Goal: Check status: Check status

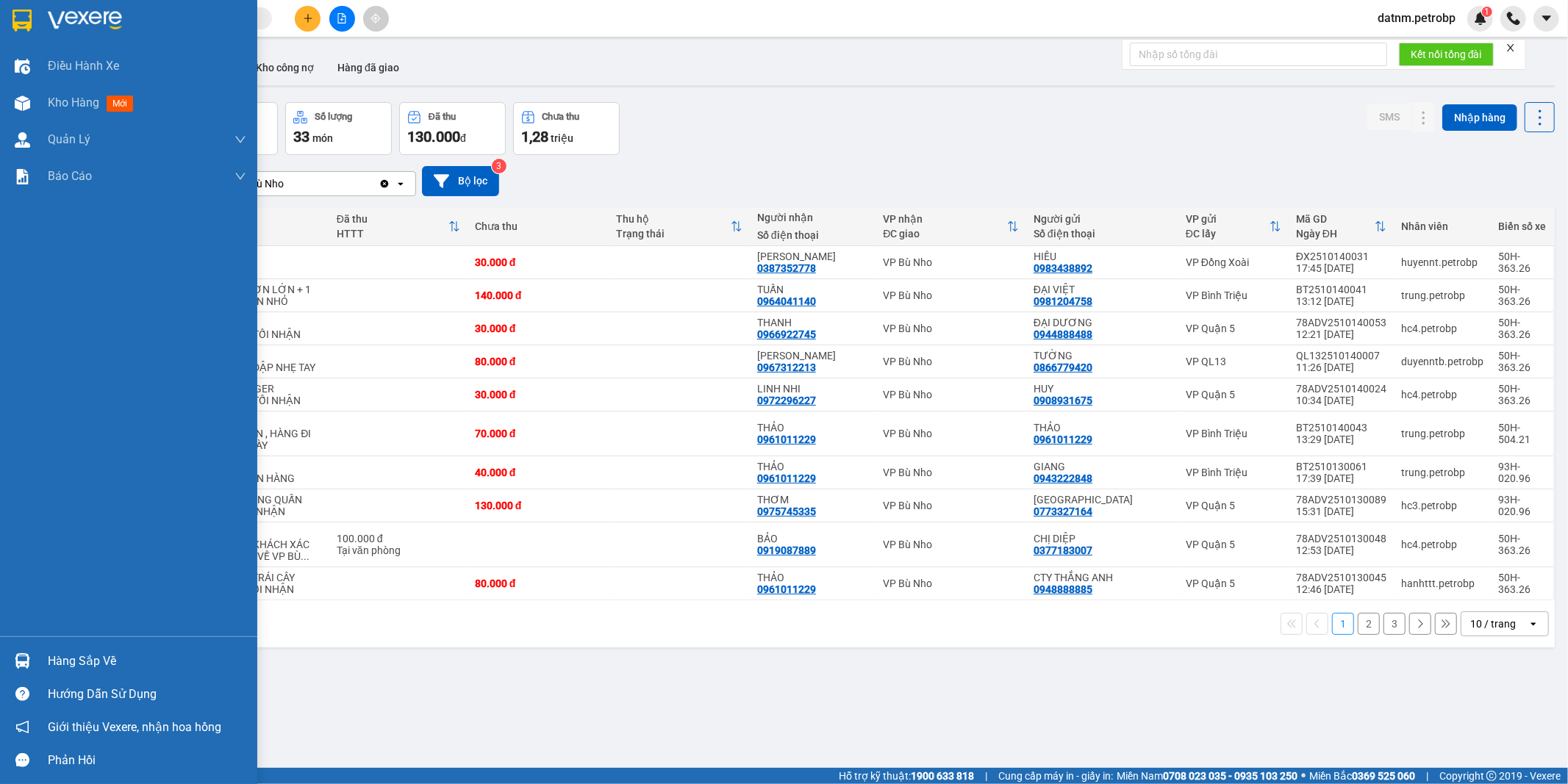
click at [86, 667] on div "Hàng sắp về" at bounding box center [147, 661] width 199 height 22
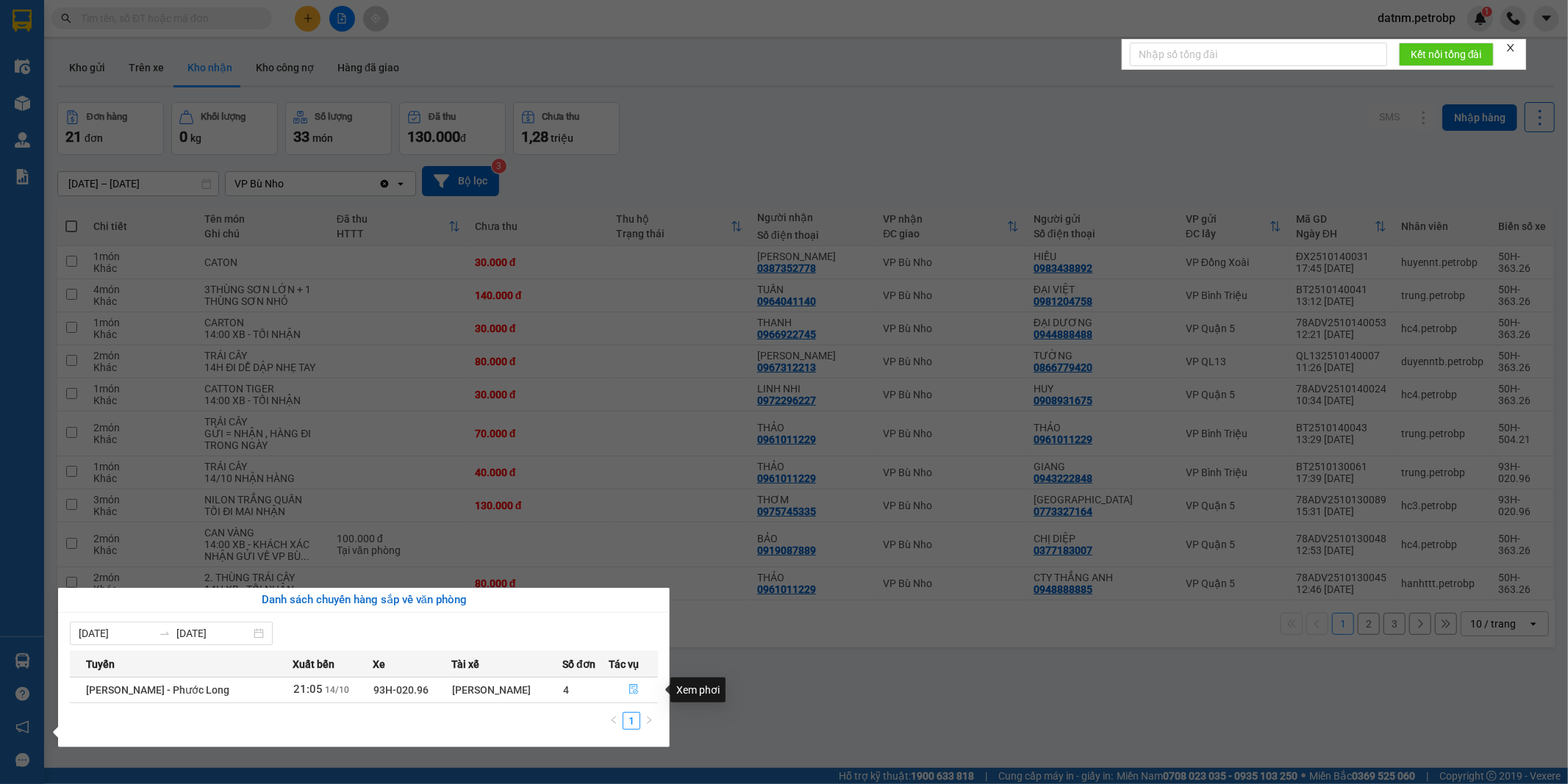
click at [631, 686] on icon "file-done" at bounding box center [633, 689] width 10 height 10
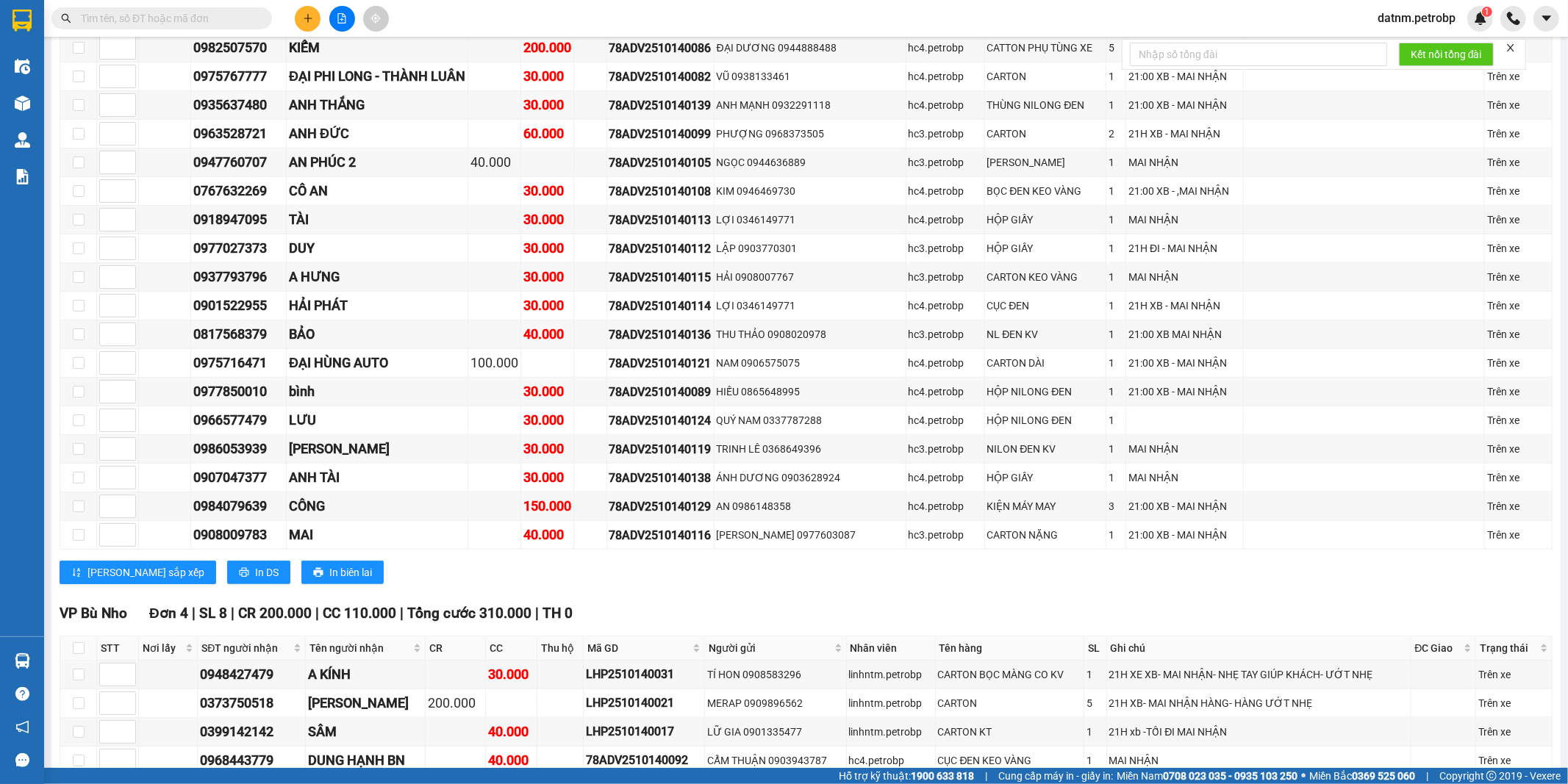
scroll to position [1551, 0]
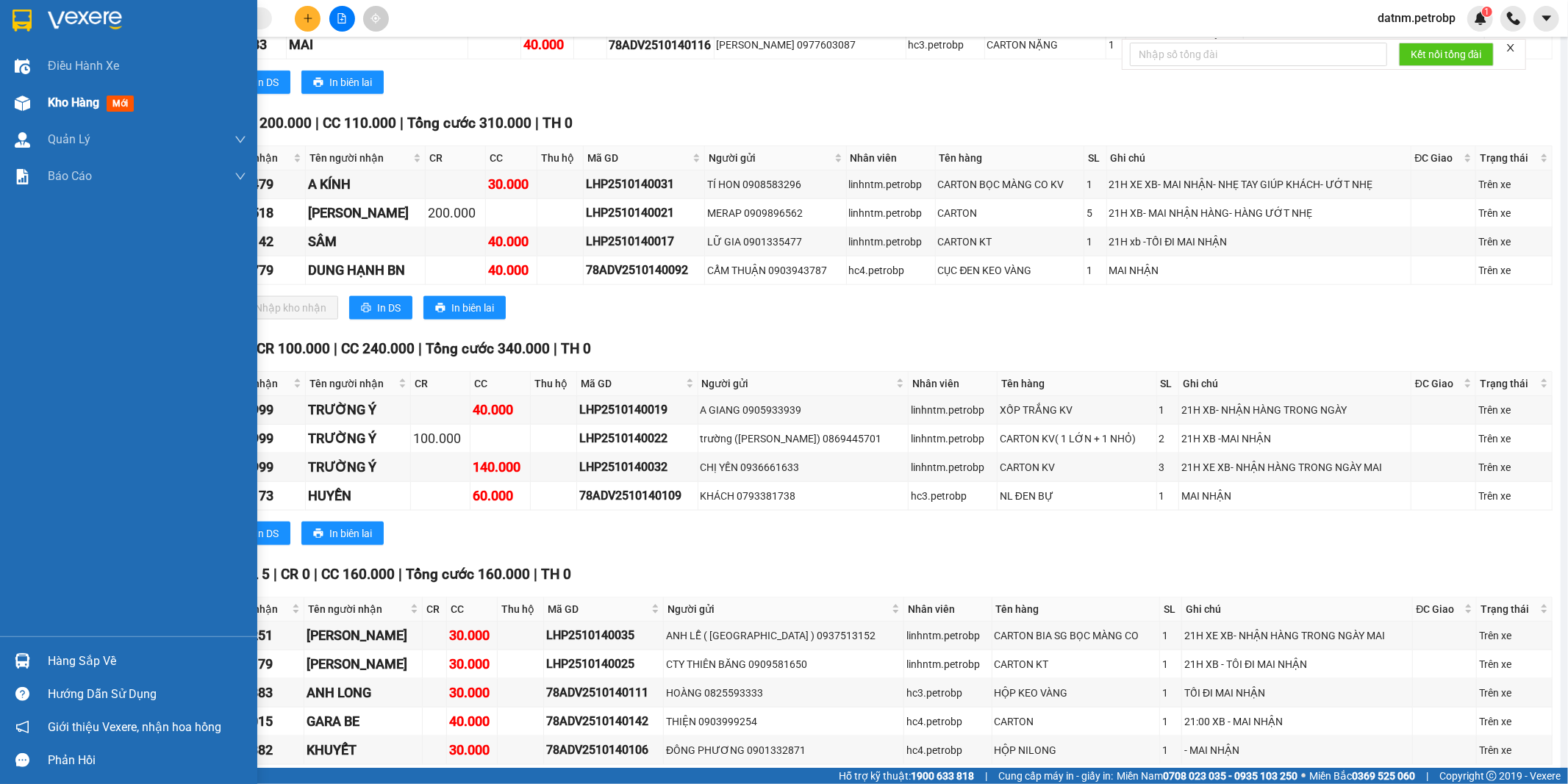
click at [65, 90] on div "Kho hàng mới" at bounding box center [147, 103] width 199 height 36
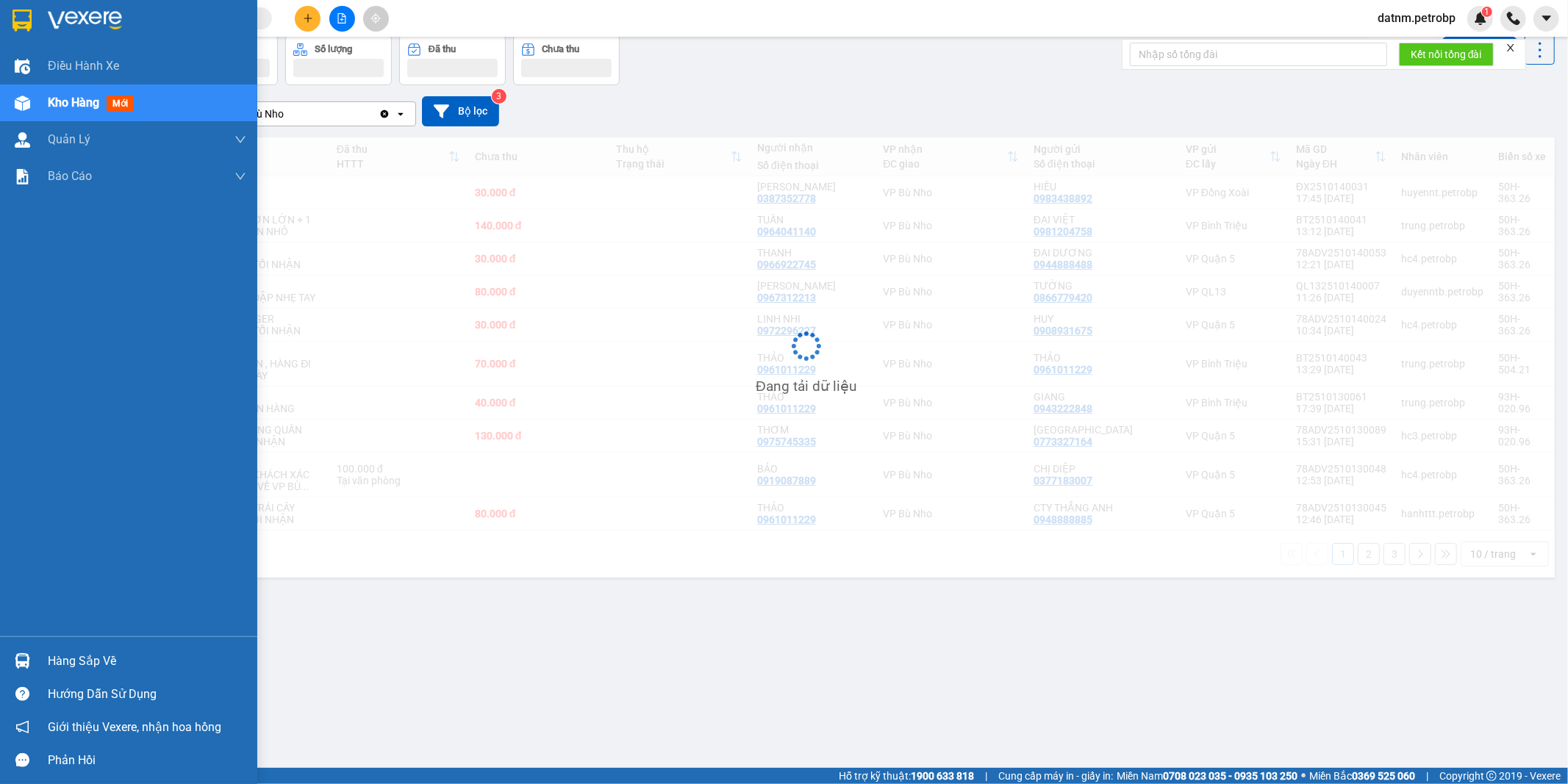
scroll to position [68, 0]
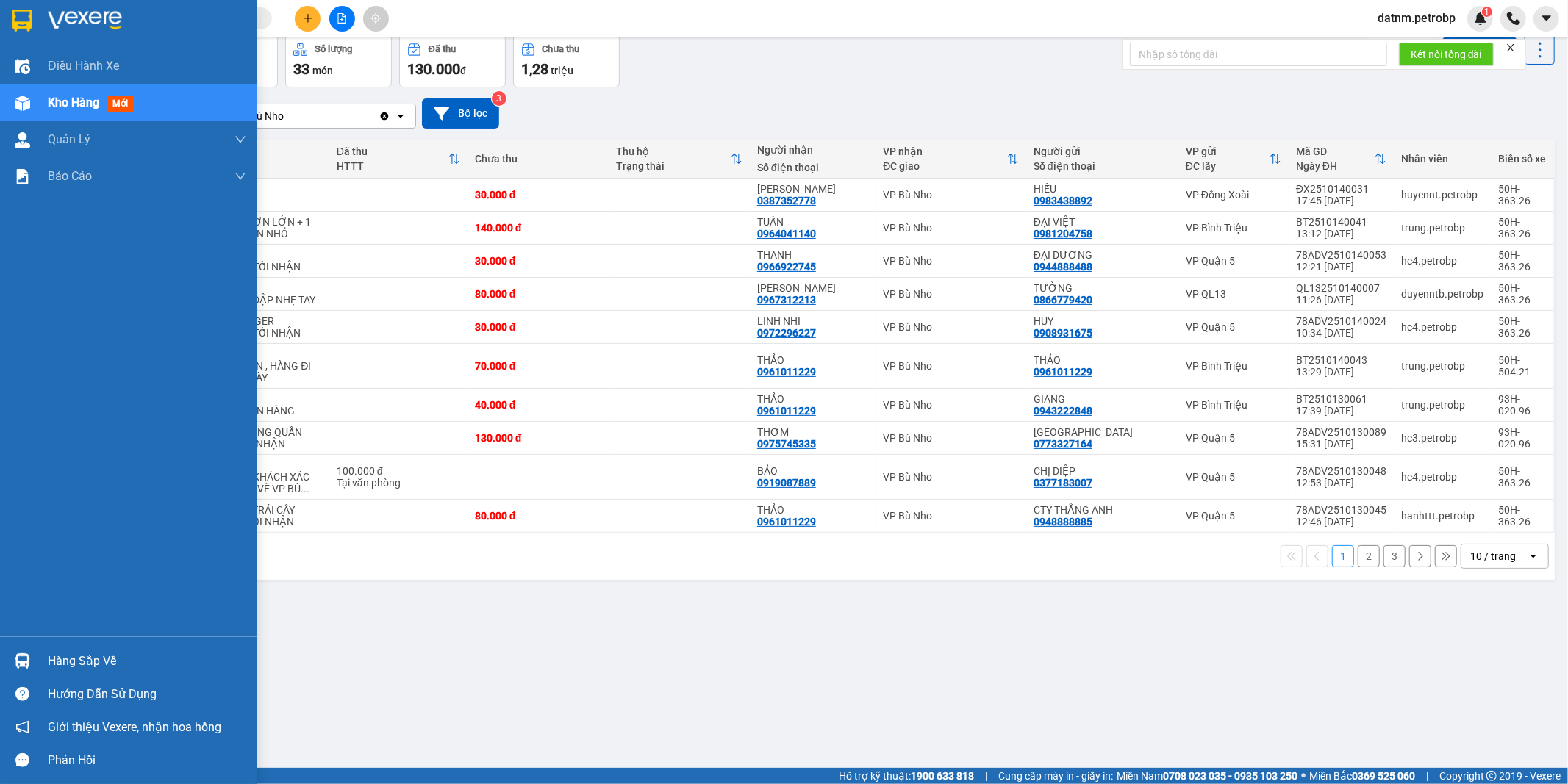
click at [80, 654] on div "Hàng sắp về" at bounding box center [147, 661] width 199 height 22
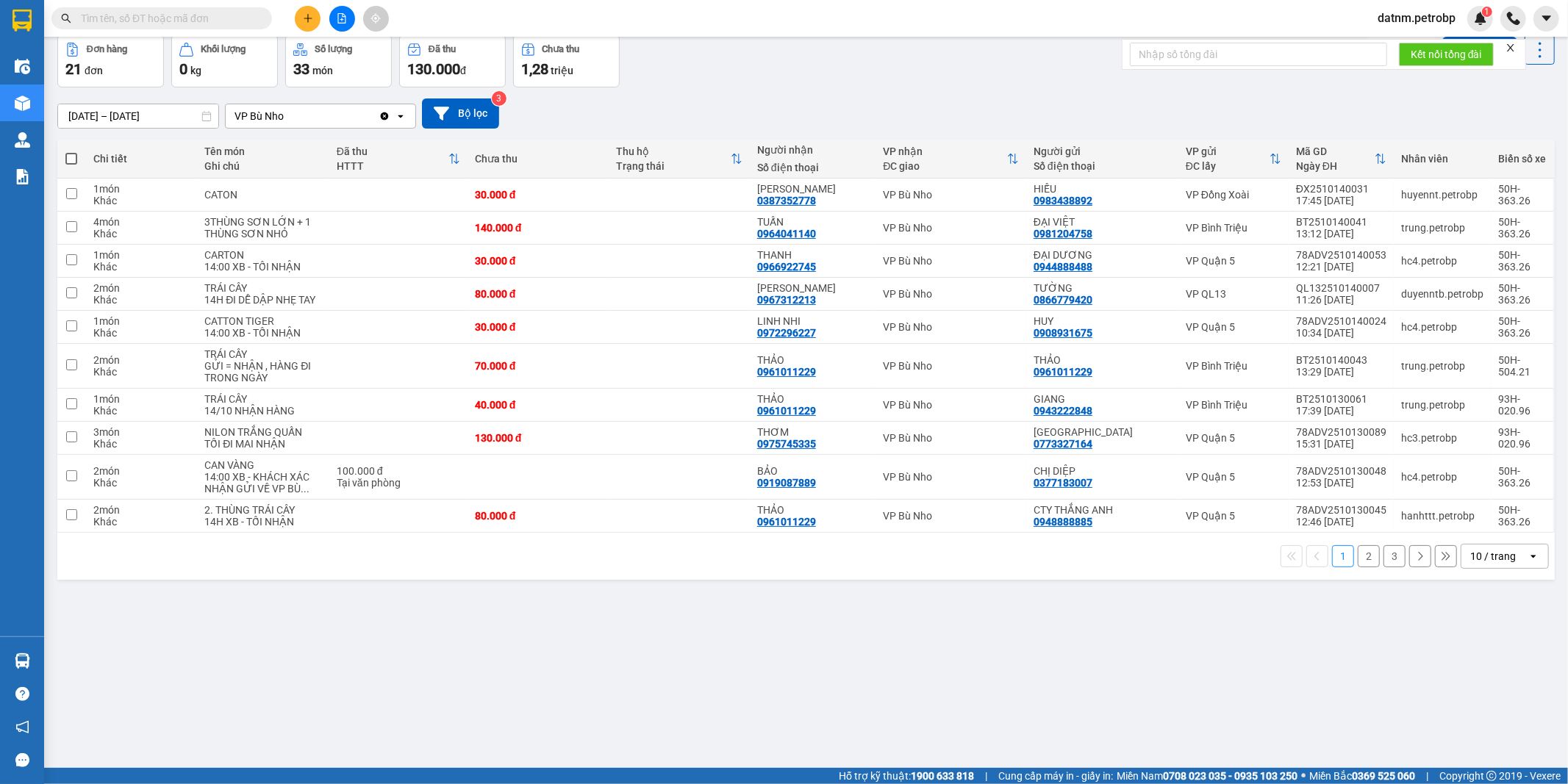
click at [882, 637] on section "Kết quả tìm kiếm ( 0 ) Bộ lọc Ngày tạo đơn gần nhất No Data datnm.petrobp 1 Điề…" at bounding box center [784, 392] width 1568 height 784
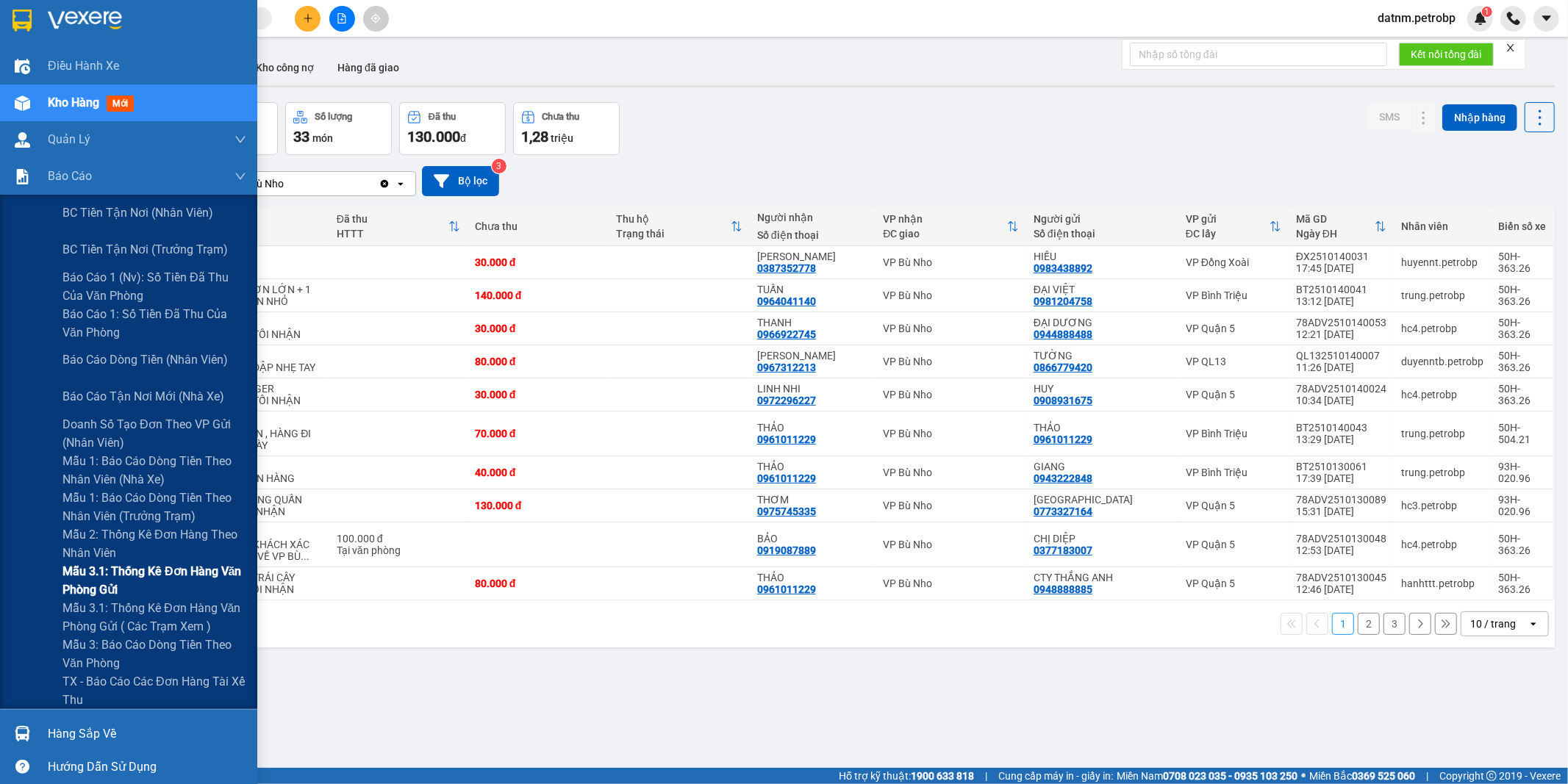
click at [115, 568] on span "Mẫu 3.1: Thống kê đơn hàng văn phòng gửi" at bounding box center [155, 580] width 183 height 36
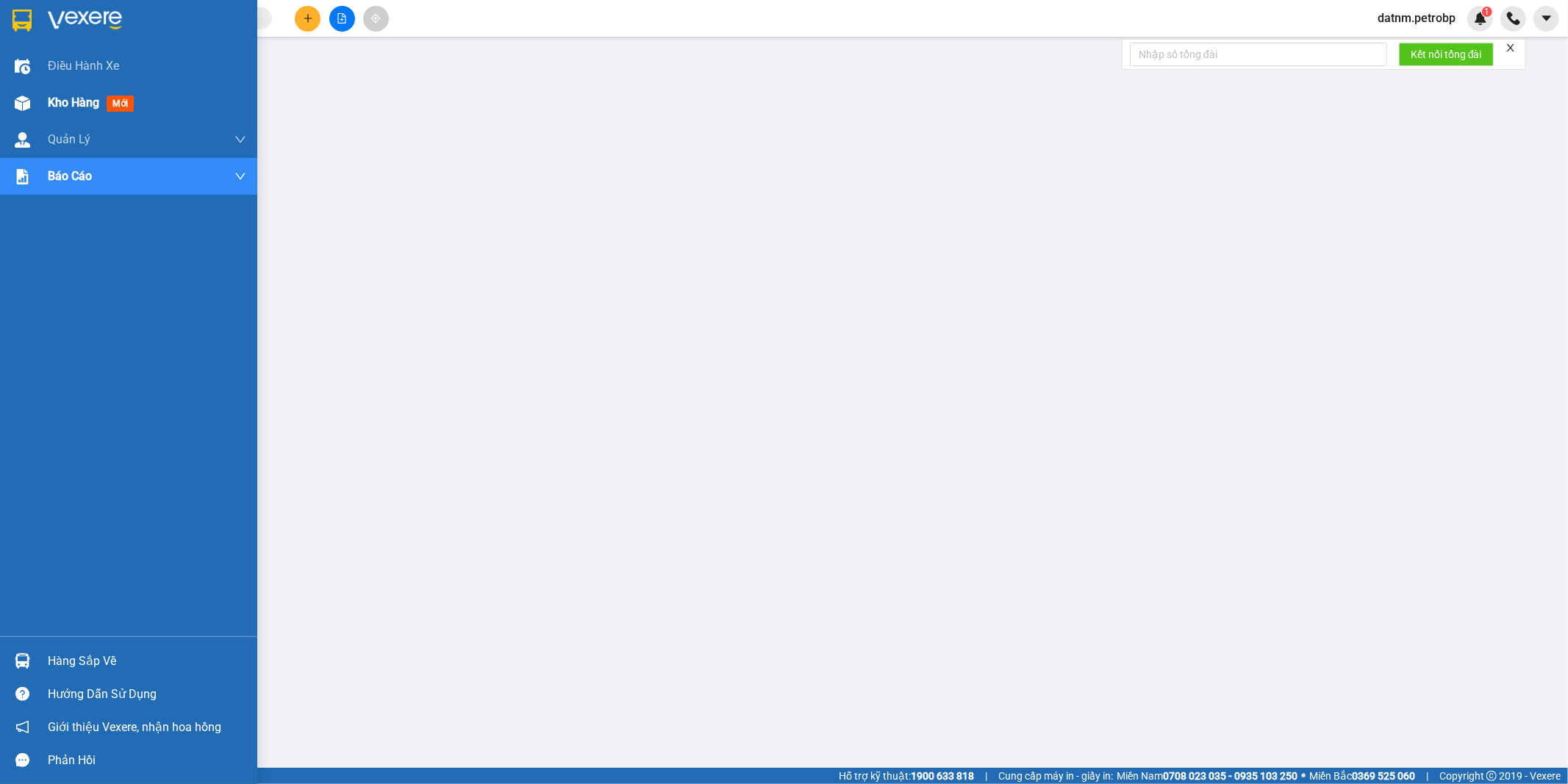
click at [59, 104] on span "Kho hàng" at bounding box center [73, 103] width 52 height 14
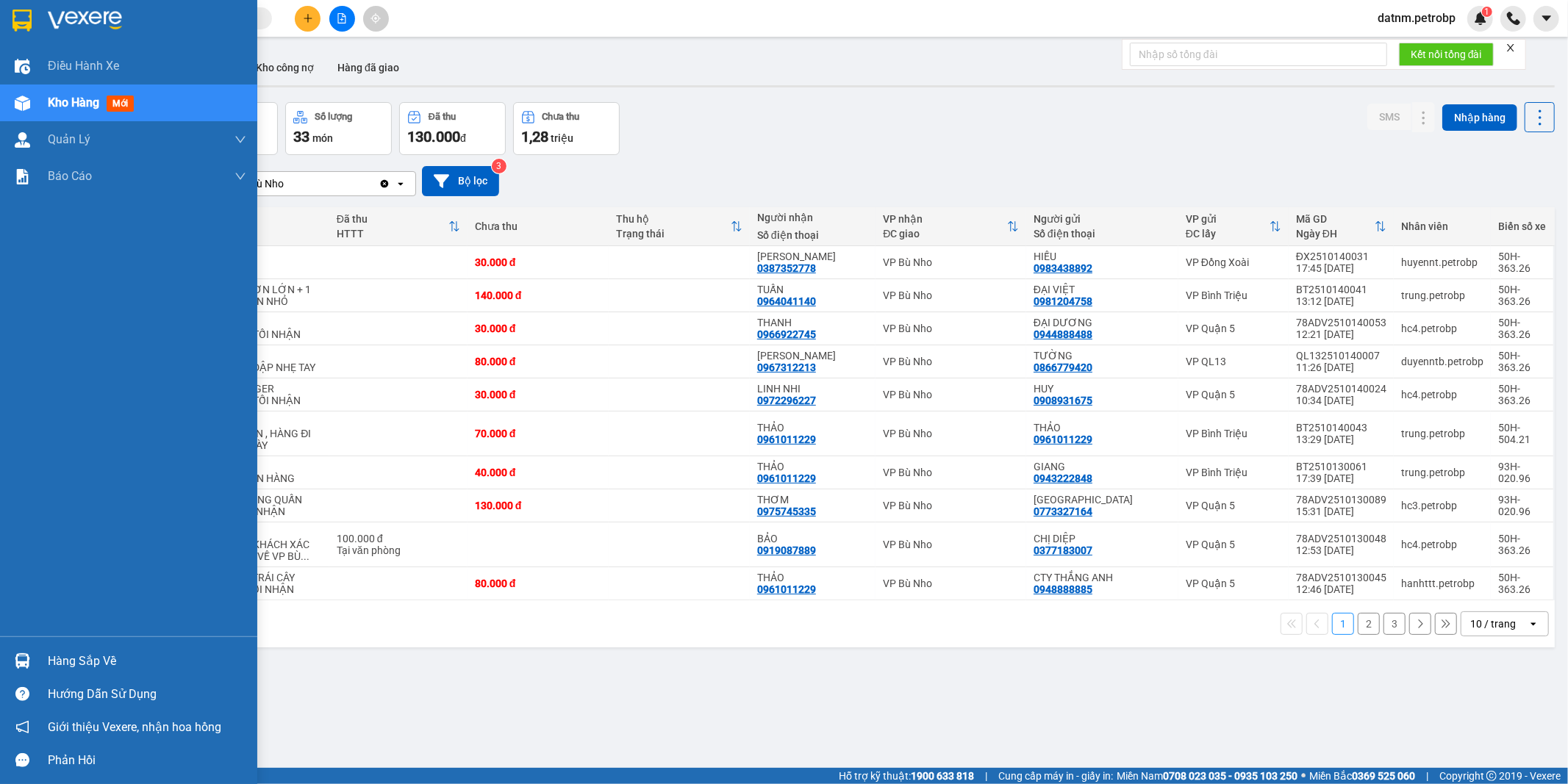
click at [93, 671] on div "Hàng sắp về" at bounding box center [147, 661] width 199 height 22
click at [93, 671] on body "Kết quả tìm kiếm ( 0 ) Bộ lọc Ngày tạo đơn gần nhất No Data datnm.petrobp 1 Điề…" at bounding box center [784, 392] width 1568 height 784
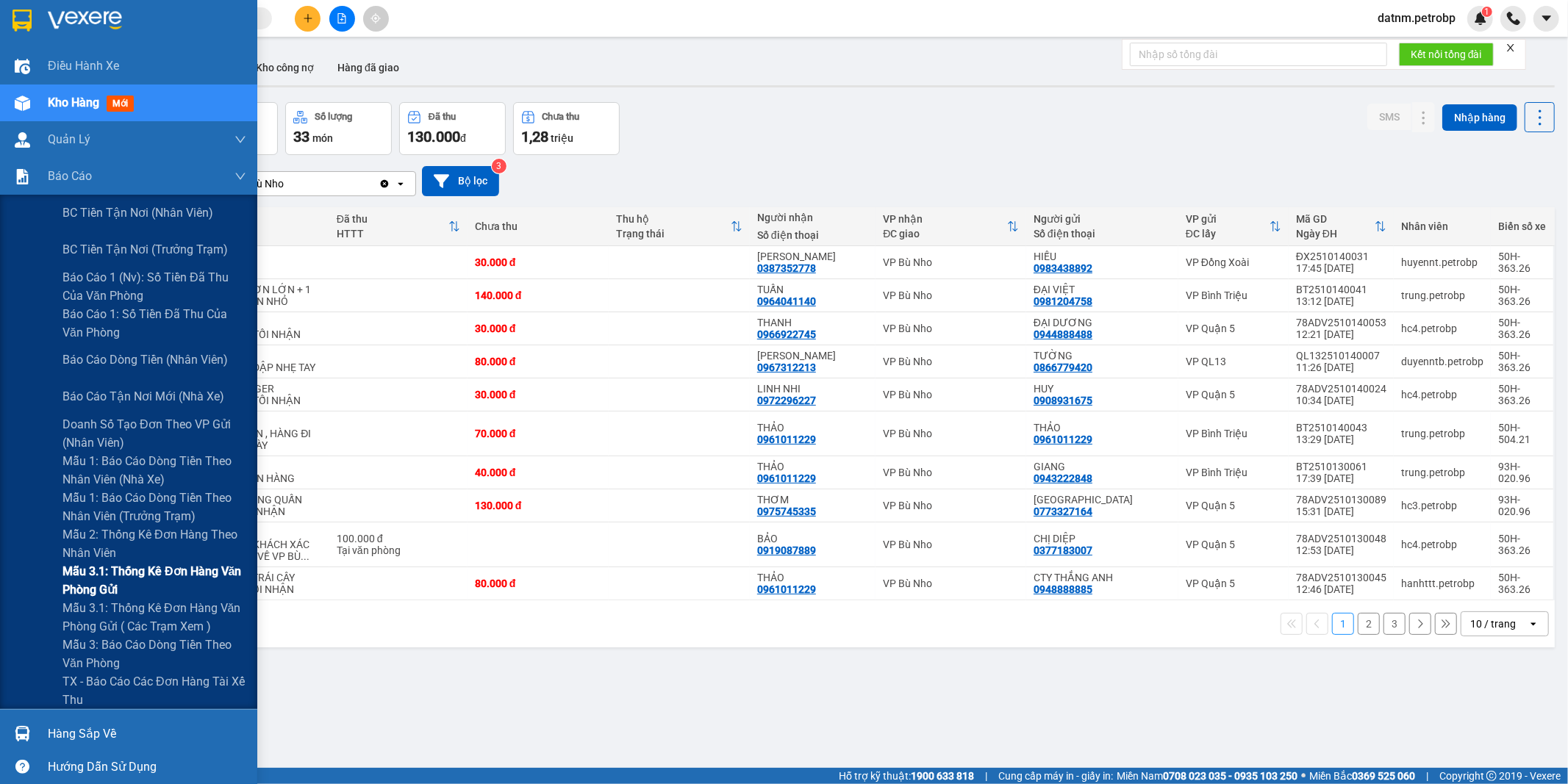
click at [109, 567] on span "Mẫu 3.1: Thống kê đơn hàng văn phòng gửi" at bounding box center [155, 580] width 183 height 36
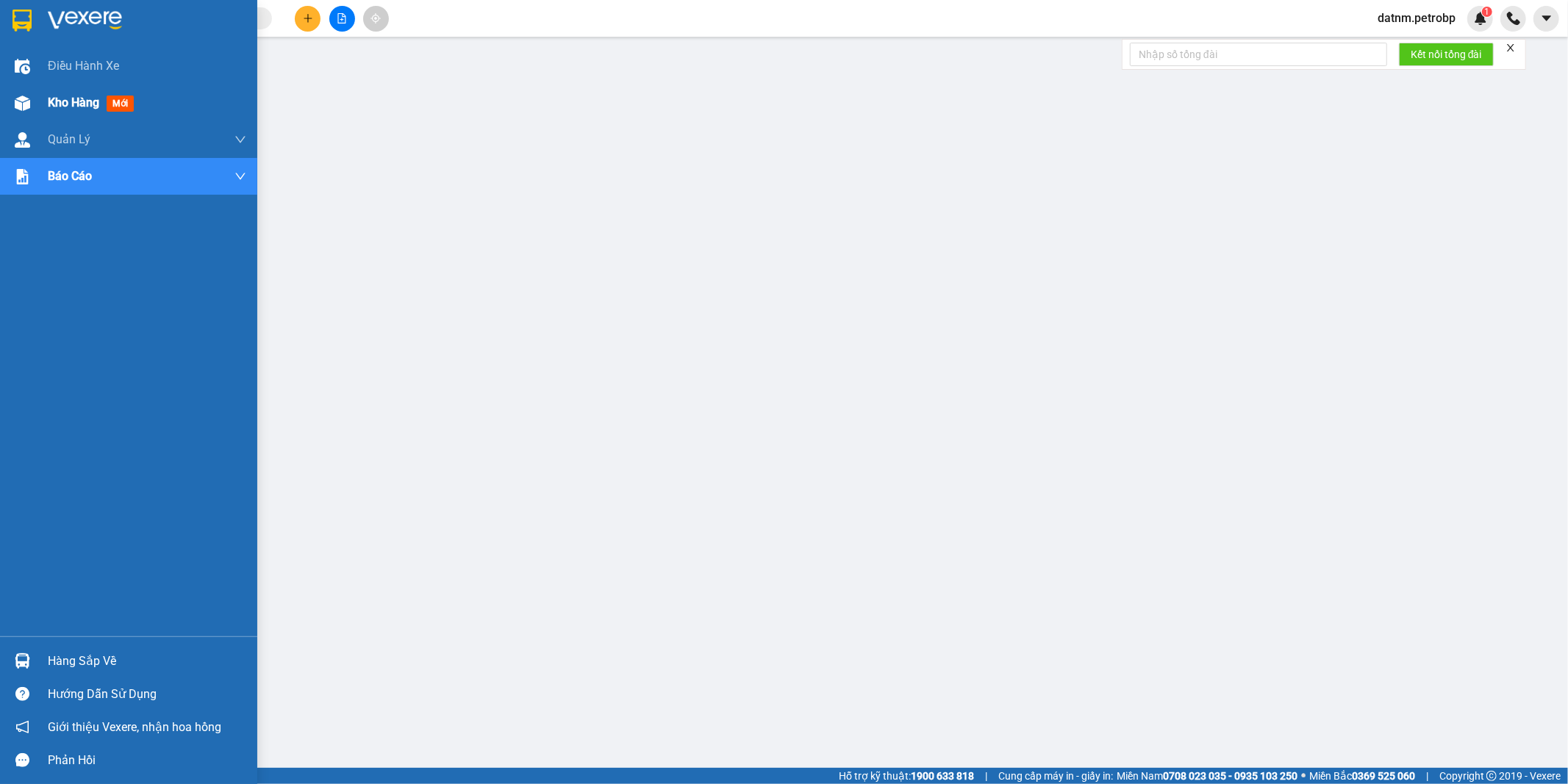
click at [68, 104] on span "Kho hàng" at bounding box center [73, 103] width 52 height 14
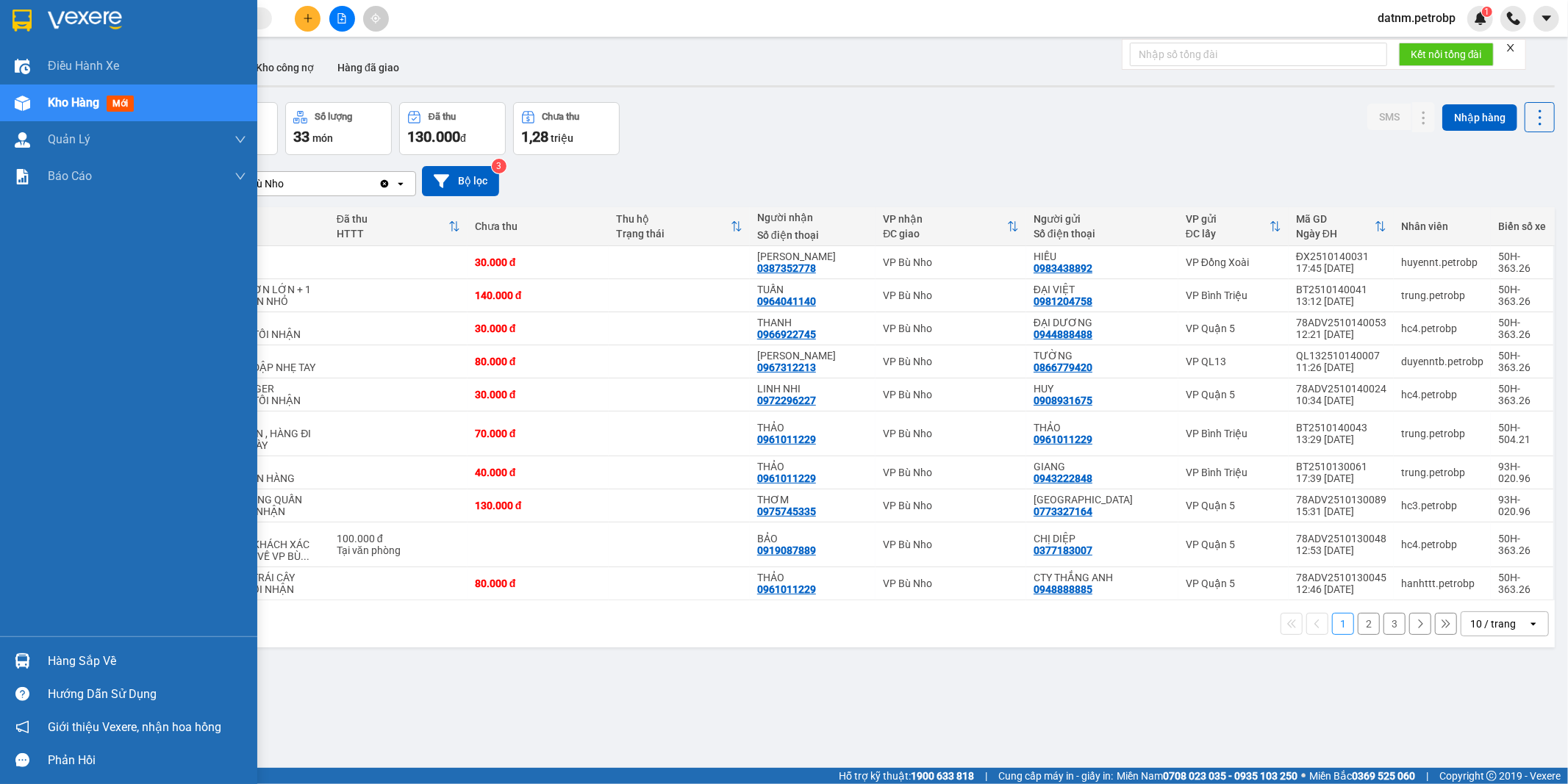
click at [81, 654] on div "Hàng sắp về" at bounding box center [147, 661] width 199 height 22
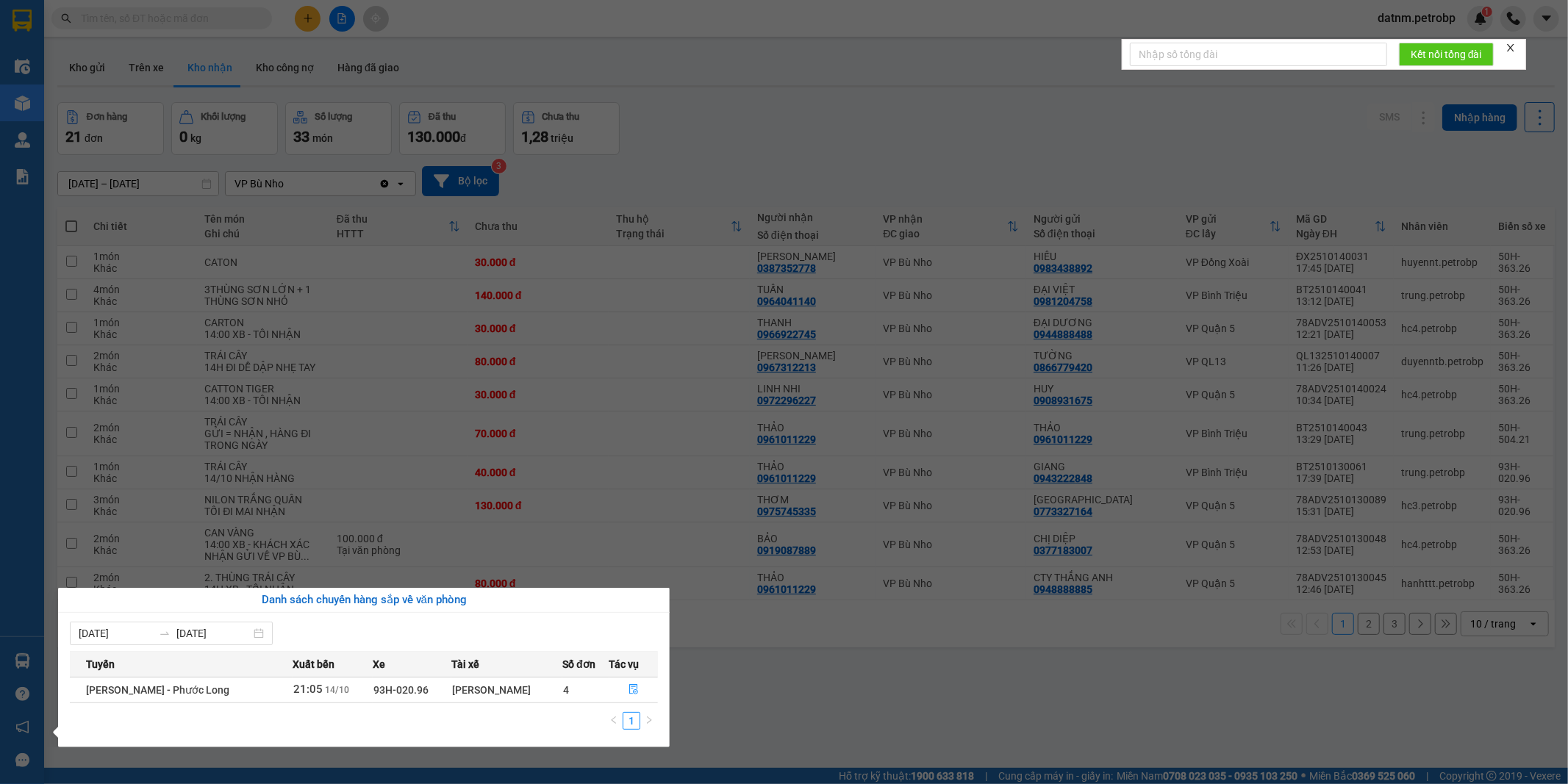
click at [852, 692] on section "Kết quả tìm kiếm ( 0 ) Bộ lọc Ngày tạo đơn gần nhất No Data datnm.petrobp 1 Điề…" at bounding box center [784, 392] width 1568 height 784
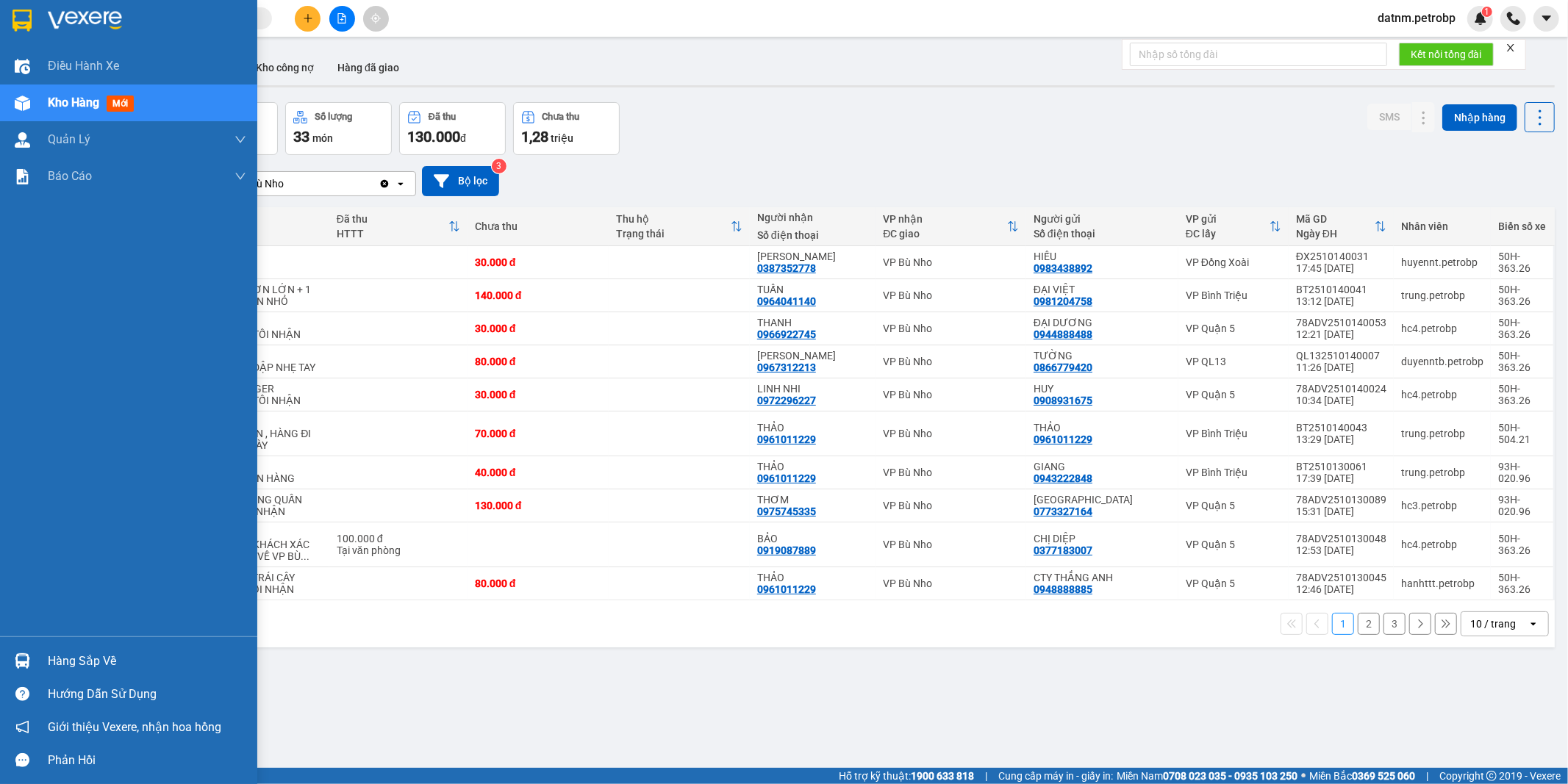
click at [64, 657] on div "Hàng sắp về" at bounding box center [147, 661] width 199 height 22
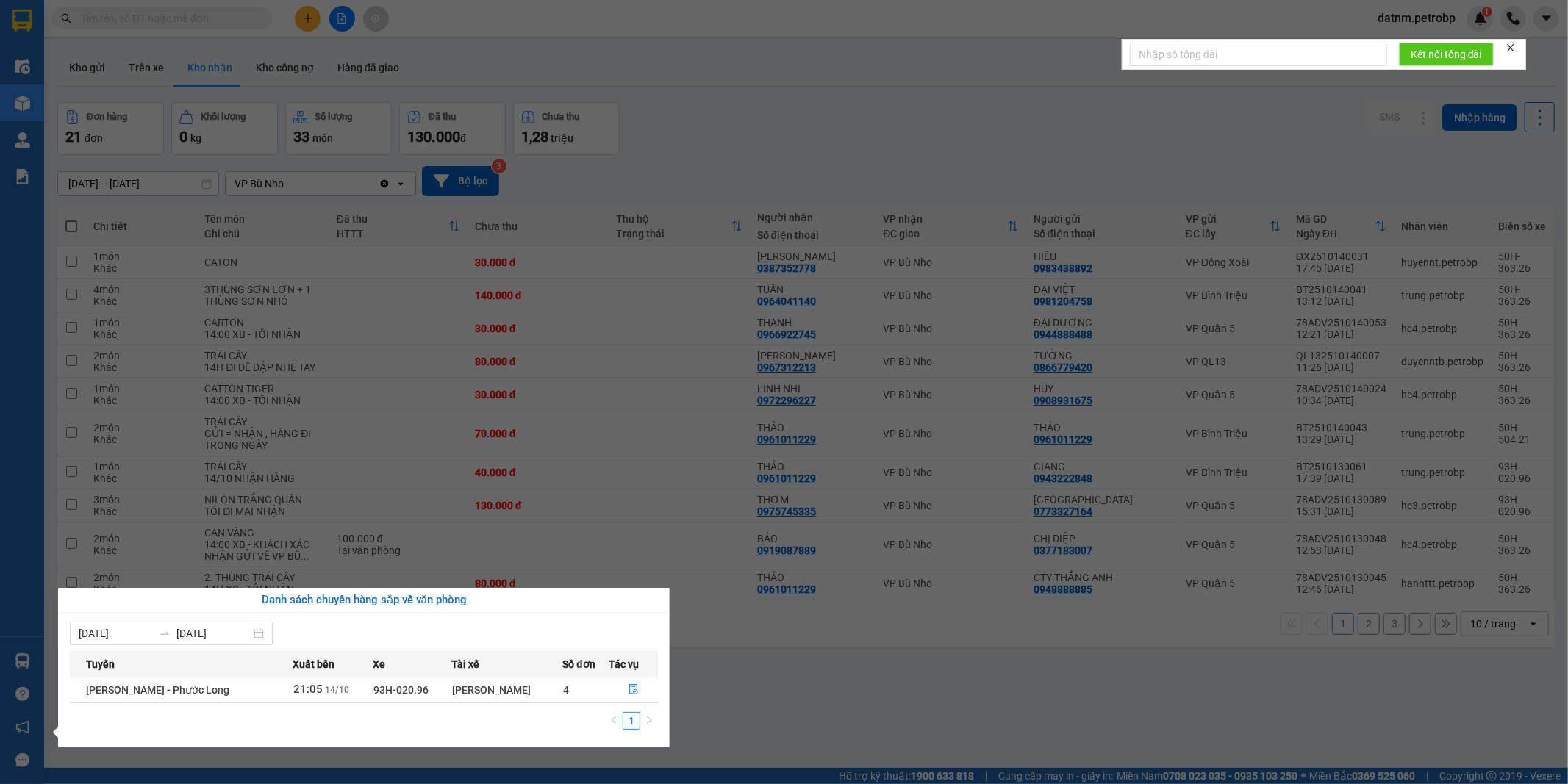
click at [816, 692] on section "Kết quả tìm kiếm ( 0 ) Bộ lọc Ngày tạo đơn gần nhất No Data datnm.petrobp 1 Điề…" at bounding box center [784, 392] width 1568 height 784
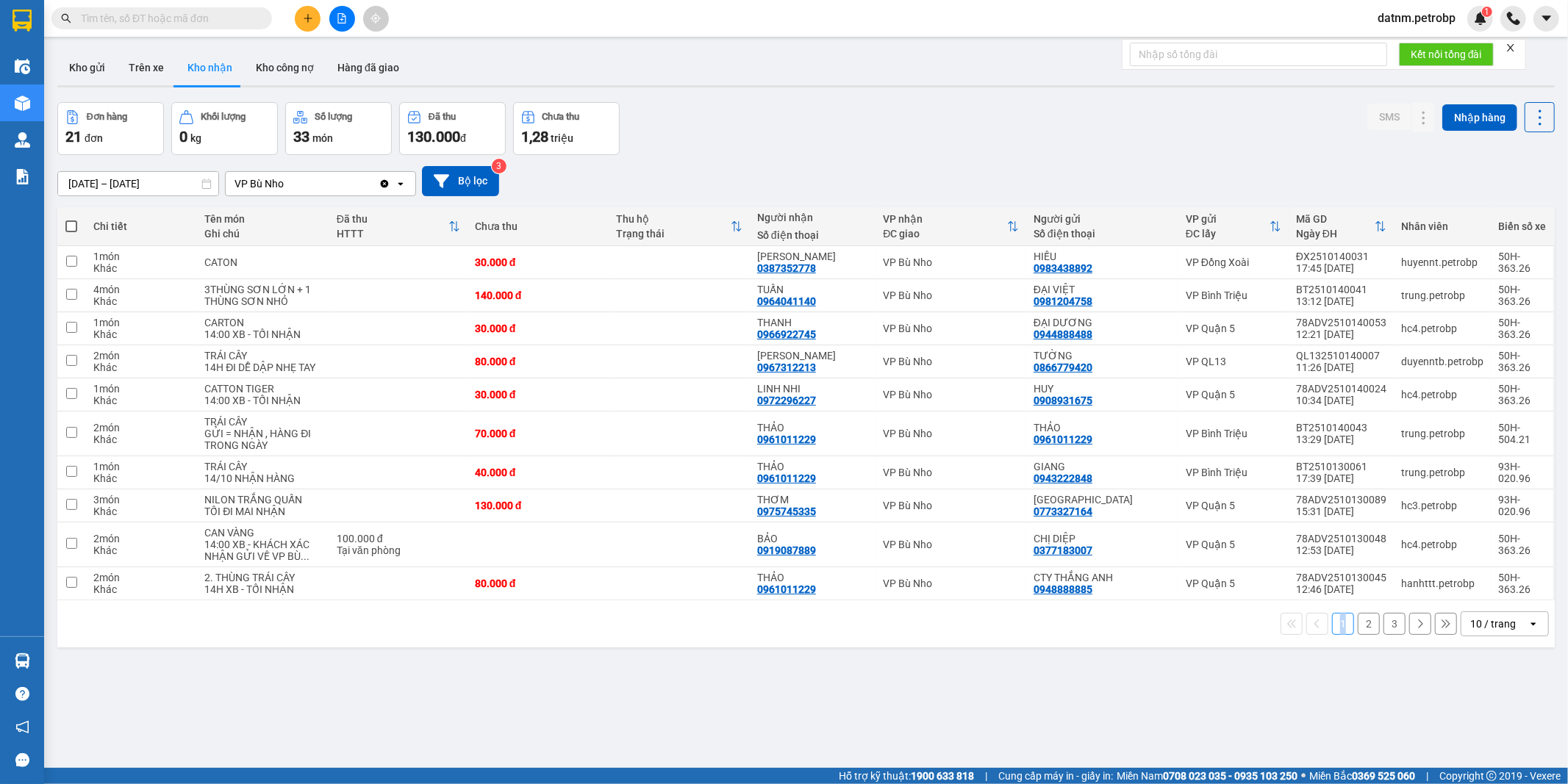
click at [816, 692] on div "ver 1.8.147 Kho gửi Trên xe Kho nhận Kho công nợ Hàng đã giao Đơn hàng 21 đơn K…" at bounding box center [806, 436] width 1509 height 784
